Goal: Share content: Distribute website content to other platforms or users

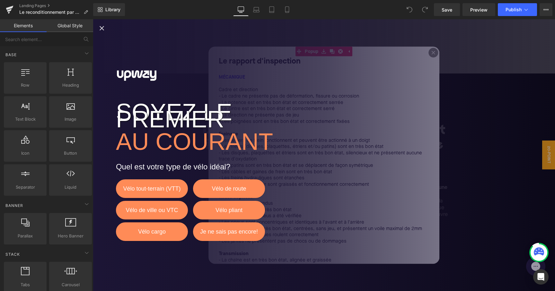
click at [427, 54] on div "Soyez le premier au courant Quel est votre type de vélo idéal? Vélo tout-terrai…" at bounding box center [324, 155] width 462 height 272
click at [96, 25] on div "Soyez le premier au courant Quel est votre type de vélo idéal? Vélo tout-terrai…" at bounding box center [324, 155] width 462 height 272
click at [101, 26] on icon "Close popup" at bounding box center [102, 28] width 8 height 8
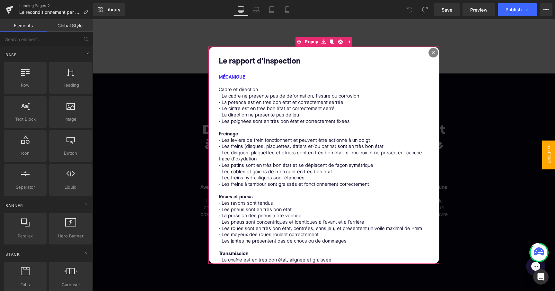
click at [431, 52] on icon at bounding box center [433, 53] width 4 height 4
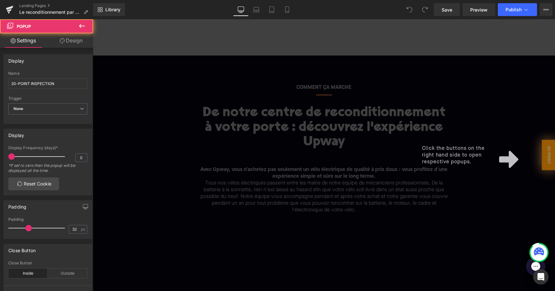
scroll to position [19, 0]
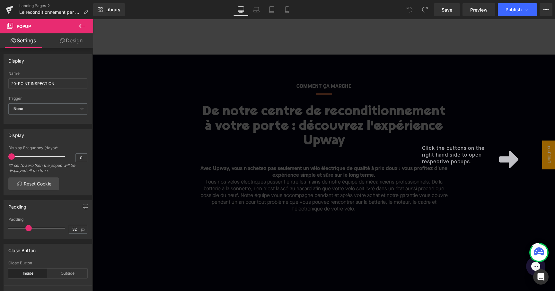
click at [367, 151] on div "Click the buttons on the right hand side to open respective popups." at bounding box center [324, 155] width 462 height 272
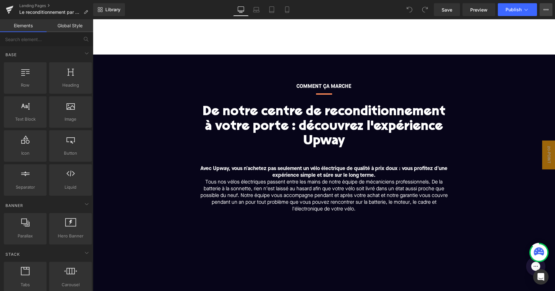
click at [546, 10] on icon at bounding box center [545, 9] width 5 height 5
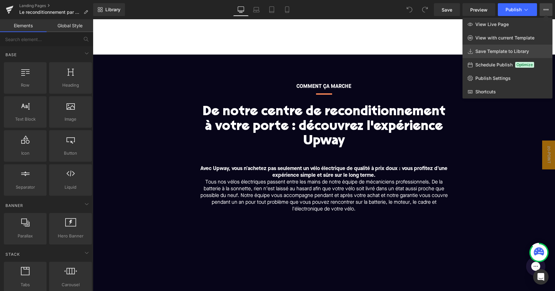
click at [504, 54] on link "Save Template to Library" at bounding box center [507, 51] width 90 height 13
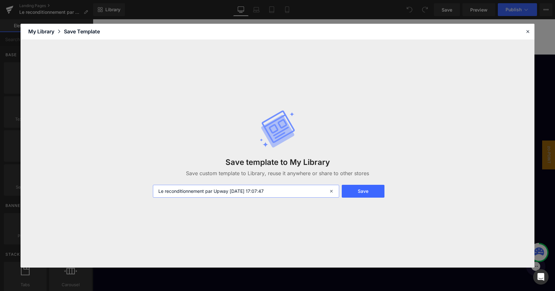
click at [158, 189] on input "Le reconditionnement par Upway [DATE] 17:07:47" at bounding box center [246, 191] width 186 height 13
drag, startPoint x: 255, startPoint y: 192, endPoint x: 302, endPoint y: 192, distance: 46.6
click at [302, 192] on input "Le reconditionnement par Upway [DATE] 17:07:47" at bounding box center [246, 191] width 186 height 13
click at [159, 190] on input "Le reconditionnement par Upway [DATE]" at bounding box center [246, 191] width 186 height 13
click at [276, 187] on input "FR Le reconditionnement par Upway [DATE]" at bounding box center [246, 191] width 186 height 13
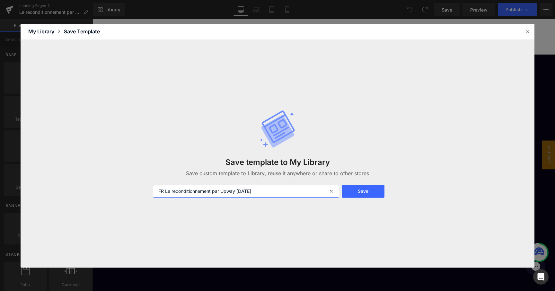
click at [274, 191] on input "FR Le reconditionnement par Upway [DATE]" at bounding box center [246, 191] width 186 height 13
type input "FR Le reconditionnement par Upway [DATE]"
click at [366, 190] on button "Save" at bounding box center [363, 191] width 43 height 13
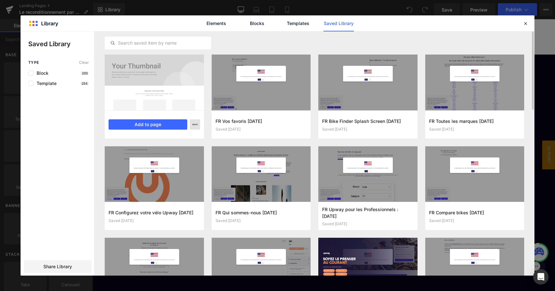
click at [196, 123] on icon "button" at bounding box center [194, 124] width 5 height 5
click at [61, 240] on div at bounding box center [278, 153] width 514 height 244
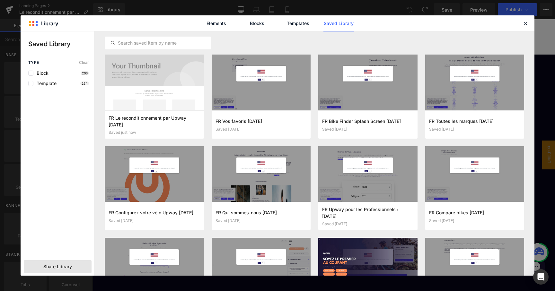
click at [61, 266] on span "Share Library" at bounding box center [57, 267] width 29 height 6
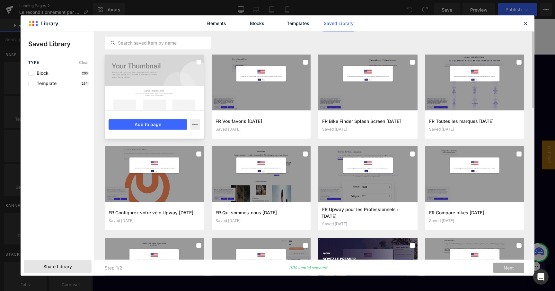
click at [201, 58] on div at bounding box center [154, 83] width 99 height 56
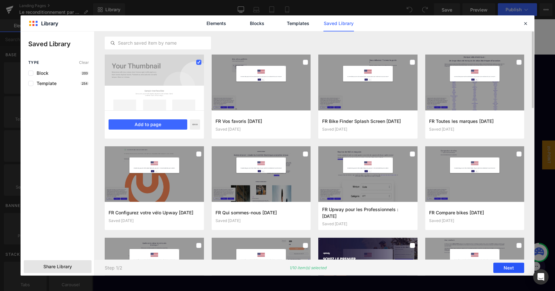
click at [509, 268] on button "Next" at bounding box center [508, 268] width 31 height 10
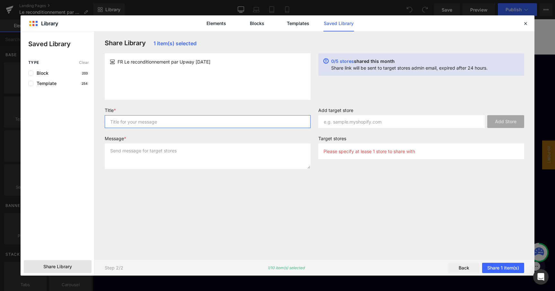
click at [130, 121] on input "text" at bounding box center [208, 121] width 206 height 13
drag, startPoint x: 124, startPoint y: 62, endPoint x: 240, endPoint y: 62, distance: 116.2
click at [240, 62] on div "FR Le reconditionnement par Upway [DATE]" at bounding box center [208, 61] width 196 height 7
copy span "Le reconditionnement par Upway [DATE]"
click at [192, 120] on input "FR to IT" at bounding box center [208, 121] width 206 height 13
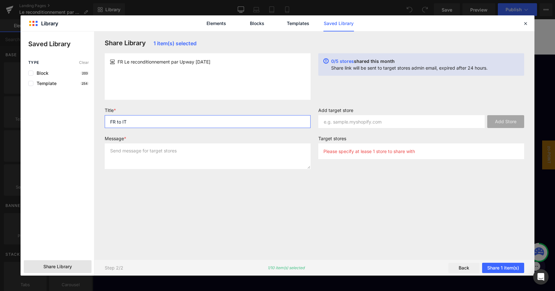
paste input "Le reconditionnement par Upway [DATE]"
type input "FR to IT Le reconditionnement par Upway [DATE]"
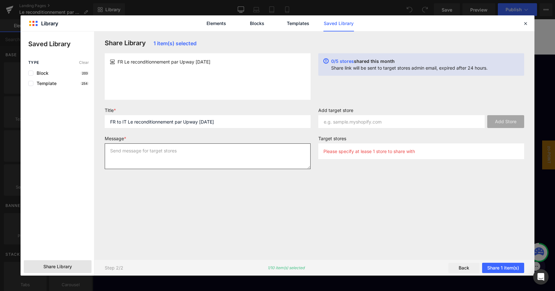
click at [179, 157] on textarea at bounding box center [208, 157] width 206 height 26
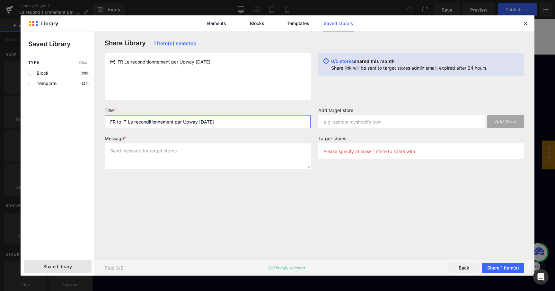
click at [240, 119] on input "FR to IT Le reconditionnement par Upway [DATE]" at bounding box center [208, 121] width 206 height 13
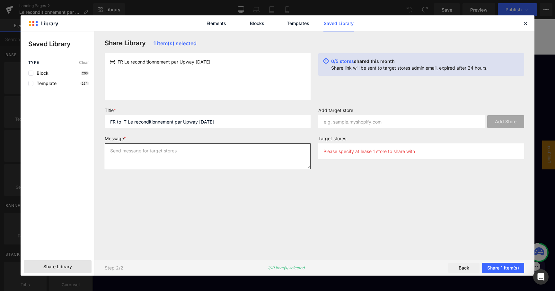
click at [213, 167] on textarea at bounding box center [208, 157] width 206 height 26
paste textarea "FR to IT Le reconditionnement par Upway [DATE]"
type textarea "FR to IT Le reconditionnement par Upway [DATE]"
click at [221, 183] on div "Share Library 1 item(s) selected FR Le reconditionnement par Upway [DATE] 0/5 s…" at bounding box center [314, 145] width 427 height 213
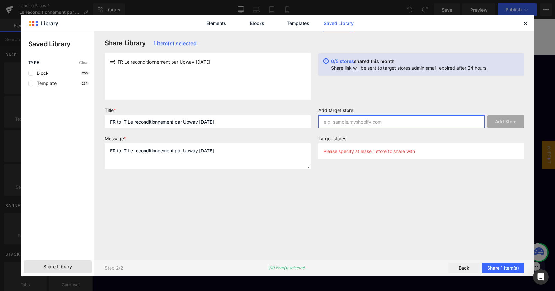
click at [409, 121] on input "text" at bounding box center [401, 121] width 166 height 13
type input "m"
paste input "myshopify"
click at [354, 121] on input "[EMAIL_ADDRESS][DOMAIN_NAME]" at bounding box center [401, 121] width 166 height 13
click at [392, 120] on input "[DOMAIN_NAME]" at bounding box center [401, 121] width 166 height 13
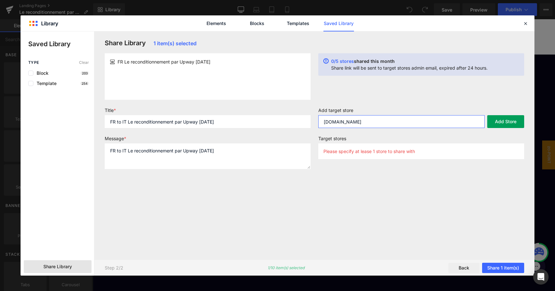
type input "[DOMAIN_NAME]"
click at [506, 120] on button "Add Store" at bounding box center [505, 121] width 37 height 13
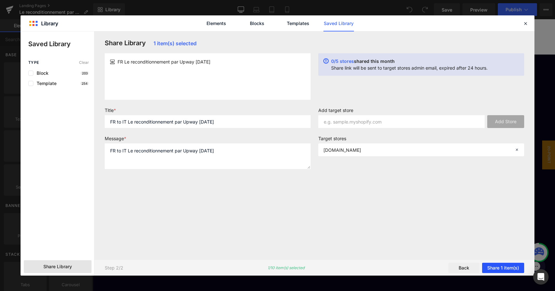
click at [504, 271] on button "Share 1 item(s)" at bounding box center [503, 268] width 42 height 10
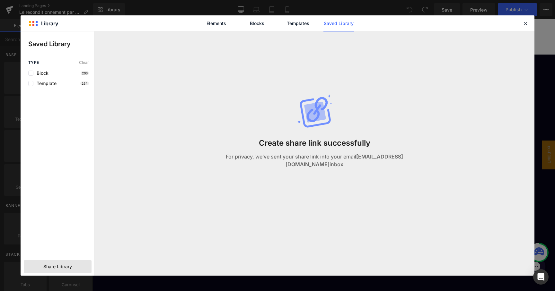
click at [422, 184] on div "Create share link successfully For privacy, we’ve sent your share link into you…" at bounding box center [314, 145] width 427 height 228
click at [437, 97] on div "Create share link successfully For privacy, we’ve sent your share link into you…" at bounding box center [314, 145] width 427 height 228
click at [526, 21] on icon at bounding box center [525, 24] width 6 height 6
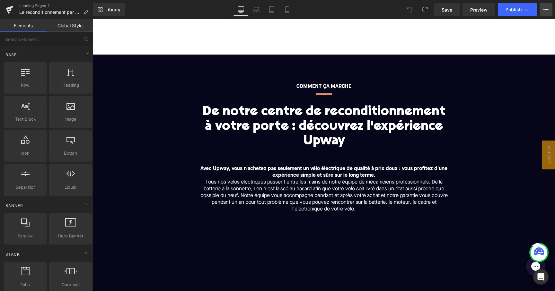
click at [543, 8] on icon at bounding box center [545, 9] width 5 height 5
